Goal: Information Seeking & Learning: Learn about a topic

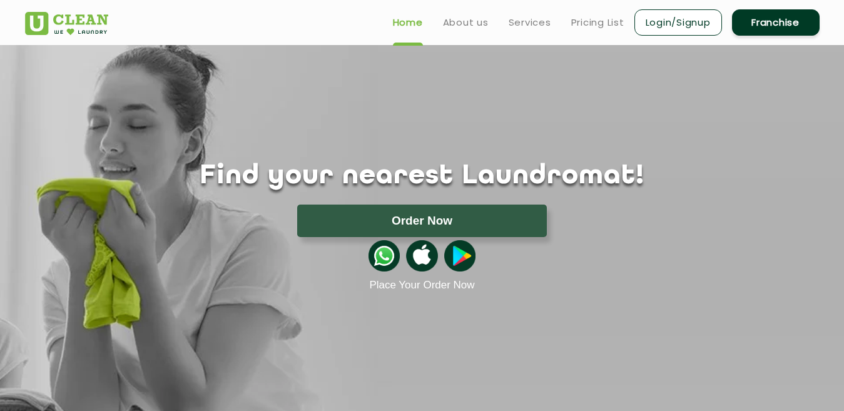
click at [662, 18] on link "Login/Signup" at bounding box center [678, 22] width 88 height 26
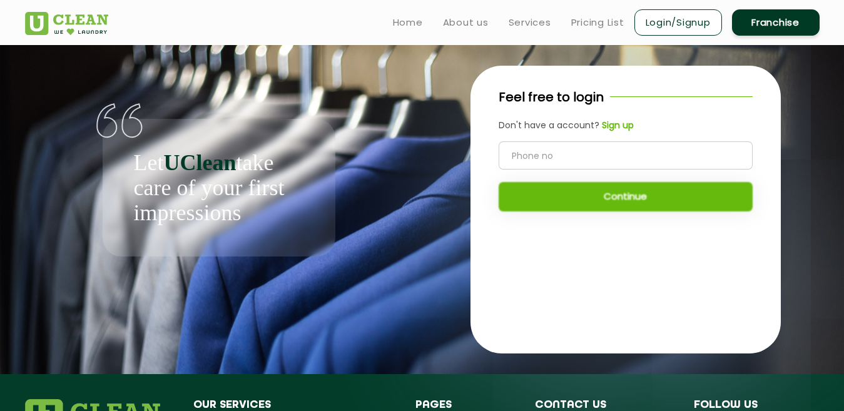
click at [328, 86] on div "Let UClean take care of your first impressions" at bounding box center [219, 150] width 388 height 211
click at [591, 24] on link "Pricing List" at bounding box center [597, 22] width 53 height 15
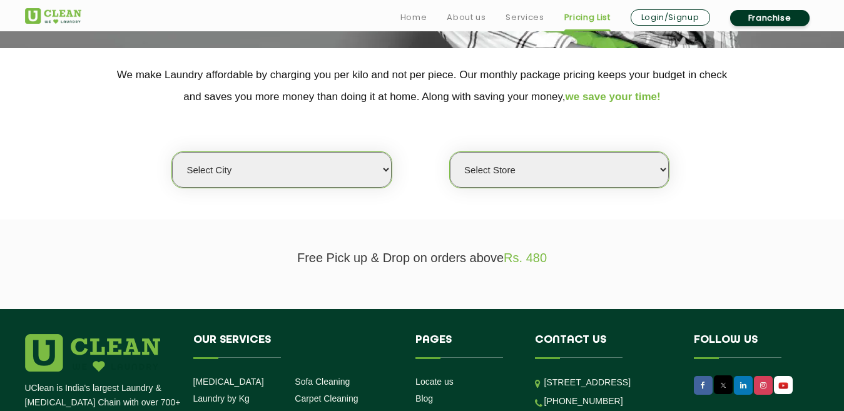
scroll to position [250, 0]
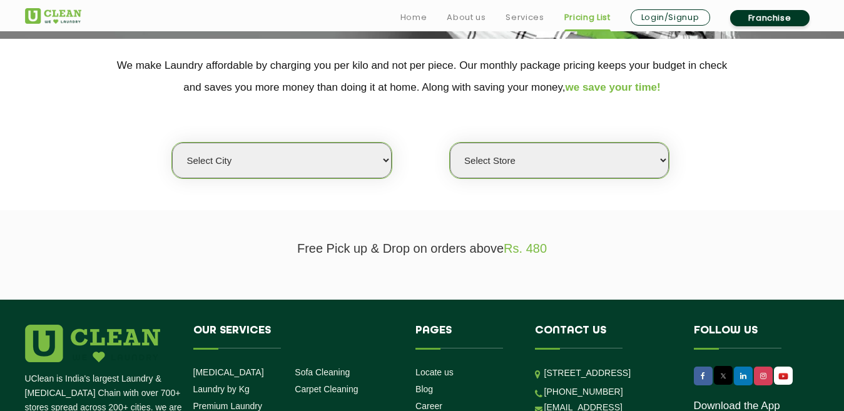
click at [380, 156] on select "Select city [GEOGRAPHIC_DATA] [GEOGRAPHIC_DATA] [GEOGRAPHIC_DATA] [GEOGRAPHIC_D…" at bounding box center [281, 161] width 219 height 36
click at [251, 162] on select "Select city [GEOGRAPHIC_DATA] [GEOGRAPHIC_DATA] [GEOGRAPHIC_DATA] [GEOGRAPHIC_D…" at bounding box center [281, 161] width 219 height 36
click at [636, 216] on section "Free Pick up & Drop on orders above Rs. 480" at bounding box center [422, 254] width 844 height 89
click at [654, 161] on select "Select Store" at bounding box center [559, 161] width 219 height 36
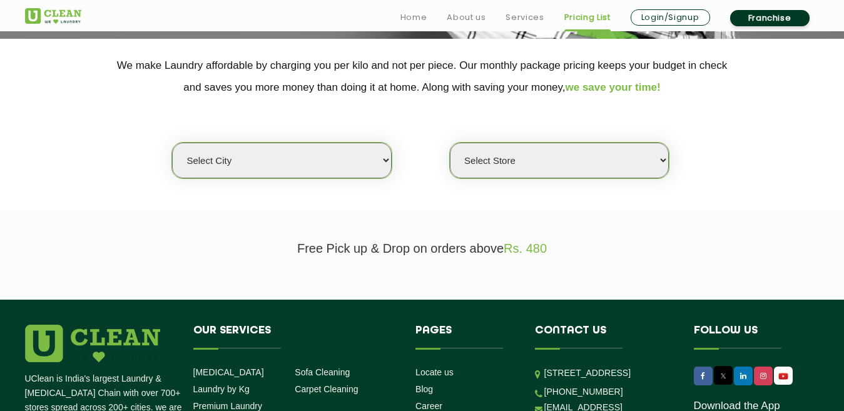
click at [450, 143] on select "Select Store" at bounding box center [559, 161] width 219 height 36
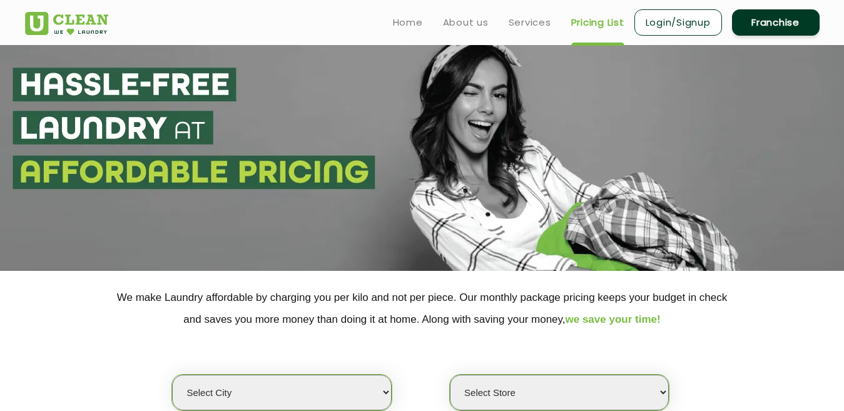
scroll to position [0, 0]
